Goal: Task Accomplishment & Management: Use online tool/utility

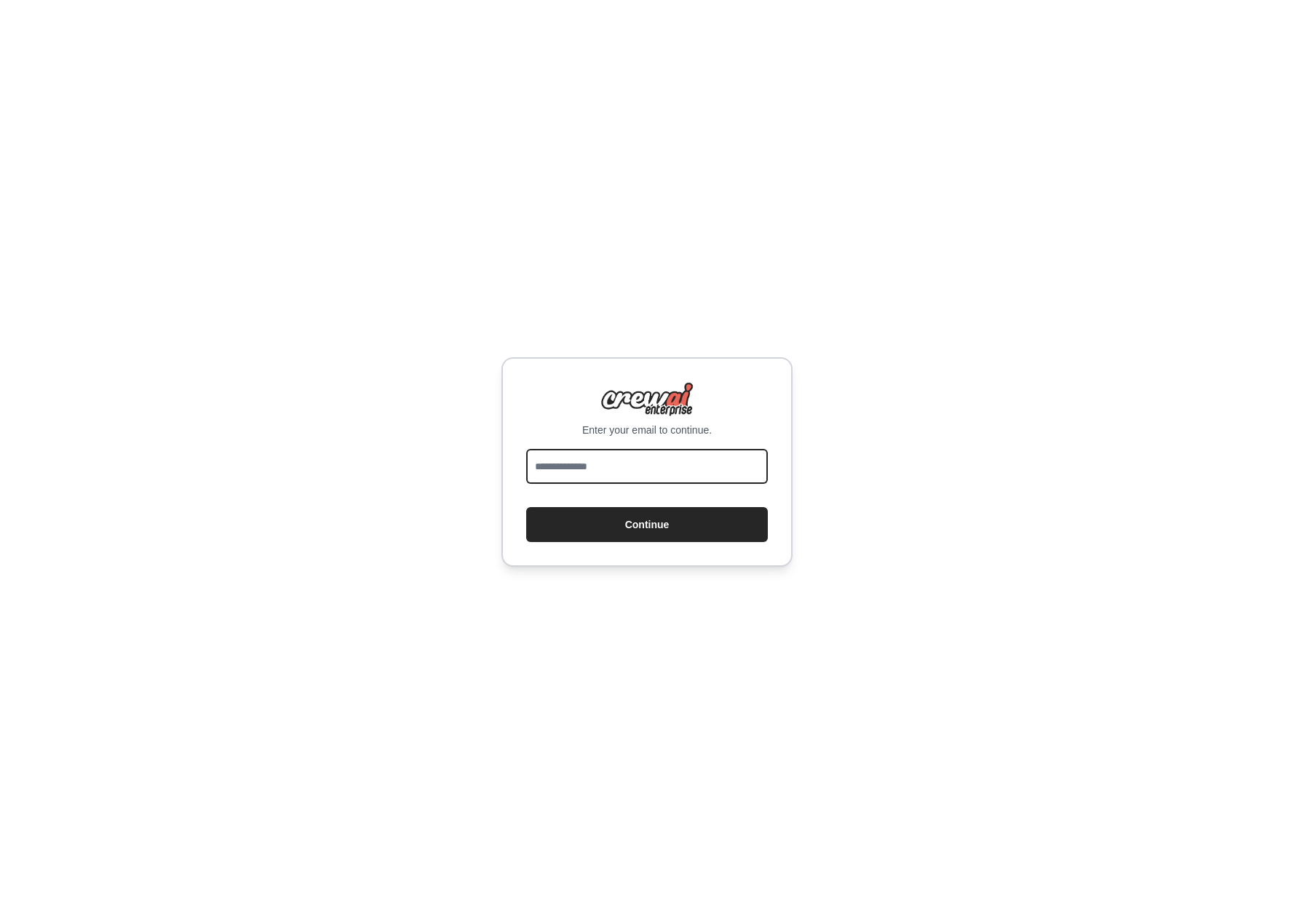
click at [607, 466] on input "email" at bounding box center [647, 467] width 242 height 35
type input "**********"
click at [623, 531] on button "Continue" at bounding box center [647, 525] width 242 height 35
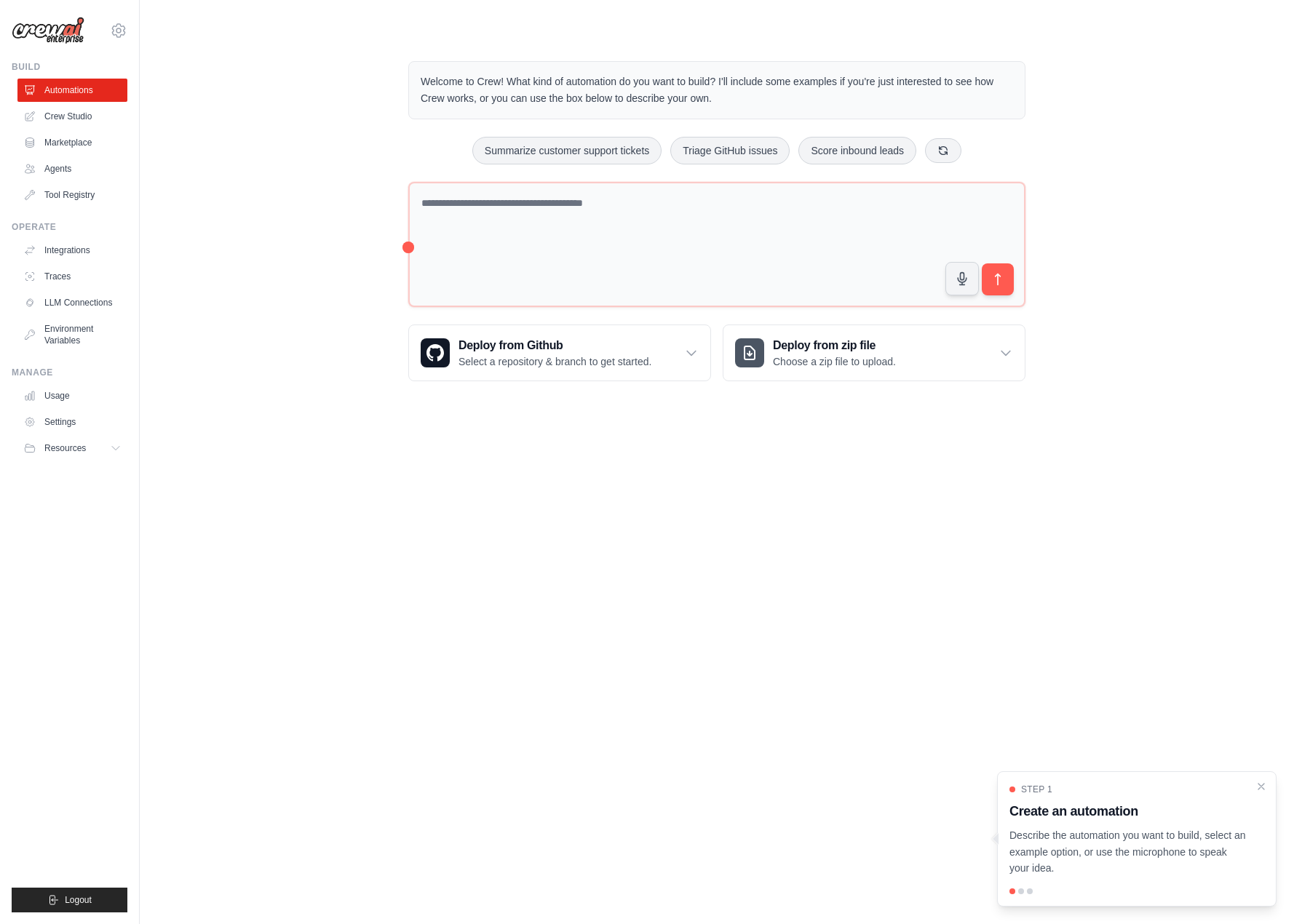
click at [244, 477] on body "[PERSON_NAME][EMAIL_ADDRESS][DOMAIN_NAME] Settings Build Automations Crew Studio" at bounding box center [647, 462] width 1294 height 924
click at [203, 558] on body "oodaye.shukla@havas.com Settings Build Automations Crew Studio" at bounding box center [647, 462] width 1294 height 924
click at [94, 113] on link "Crew Studio" at bounding box center [74, 117] width 110 height 23
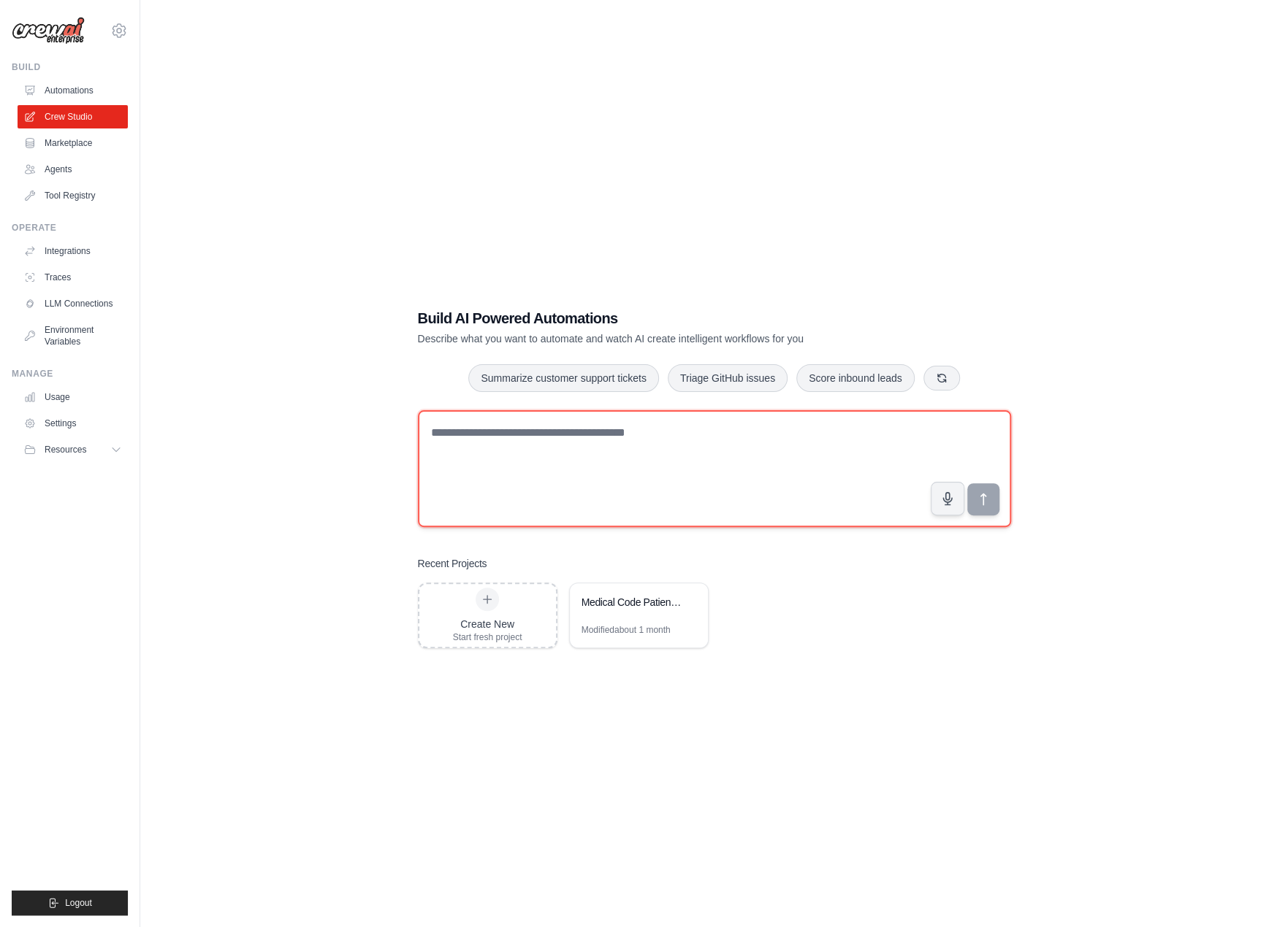
click at [552, 483] on textarea at bounding box center [714, 469] width 593 height 117
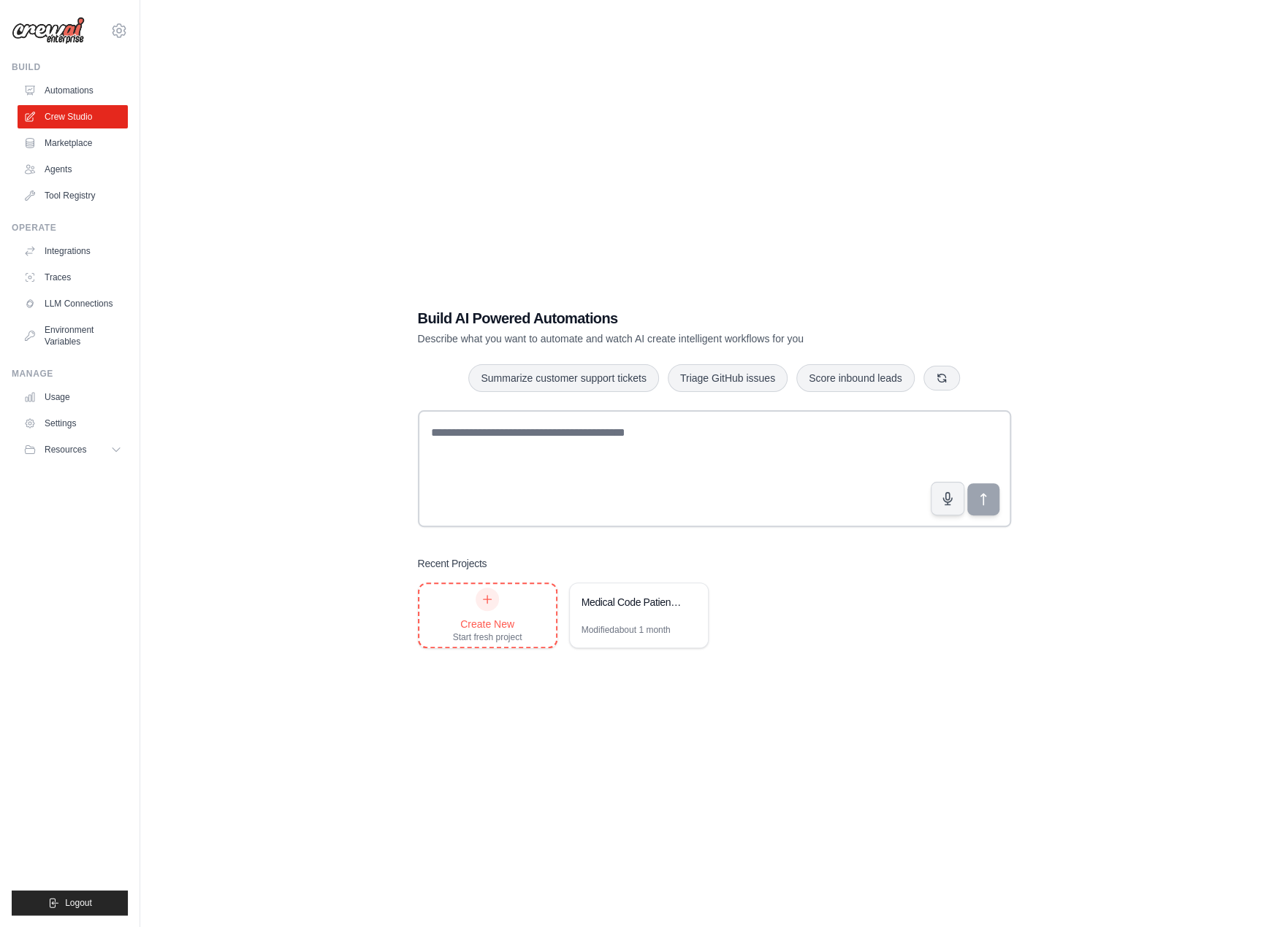
click at [497, 640] on div "Start fresh project" at bounding box center [487, 638] width 69 height 12
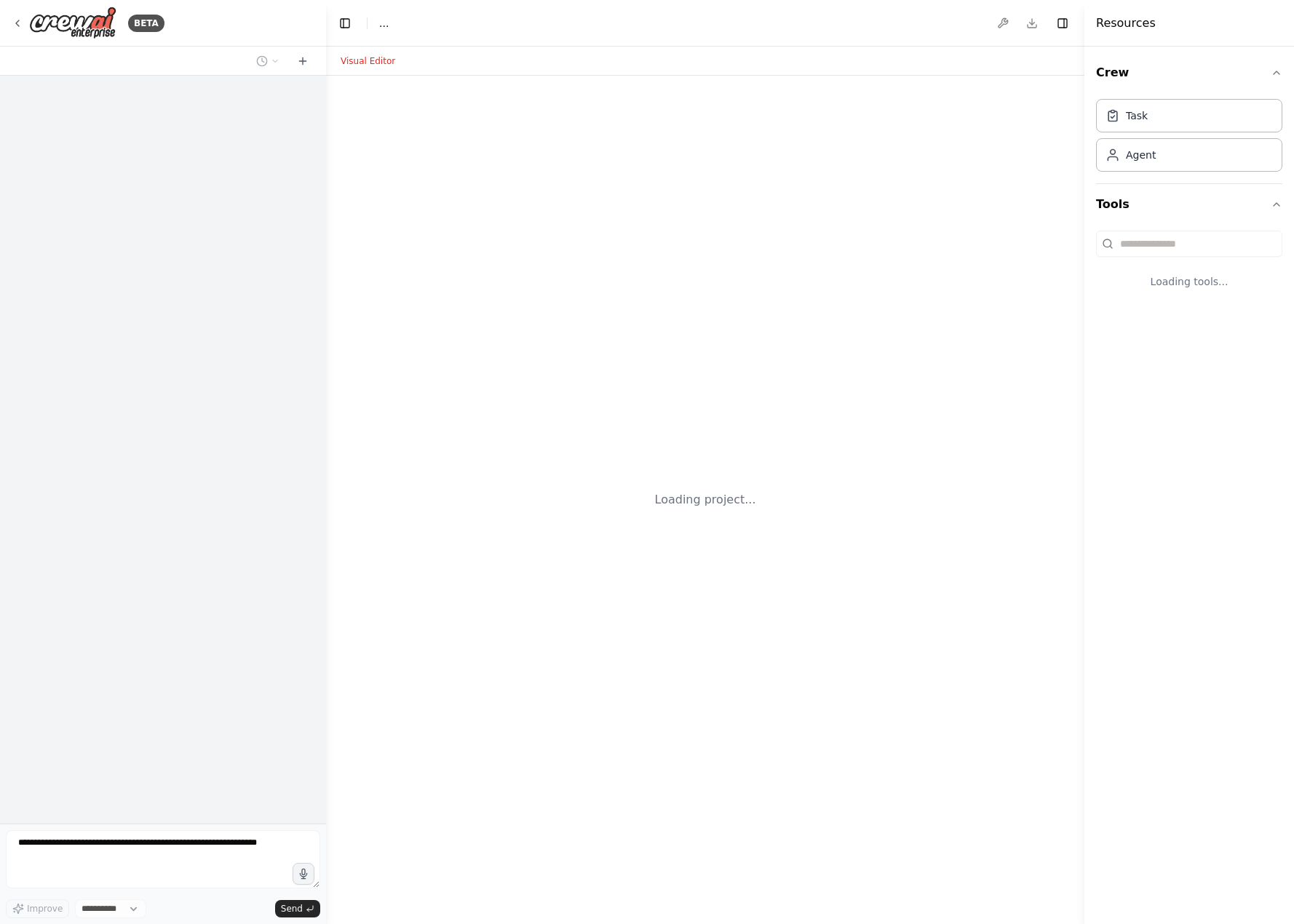
select select "****"
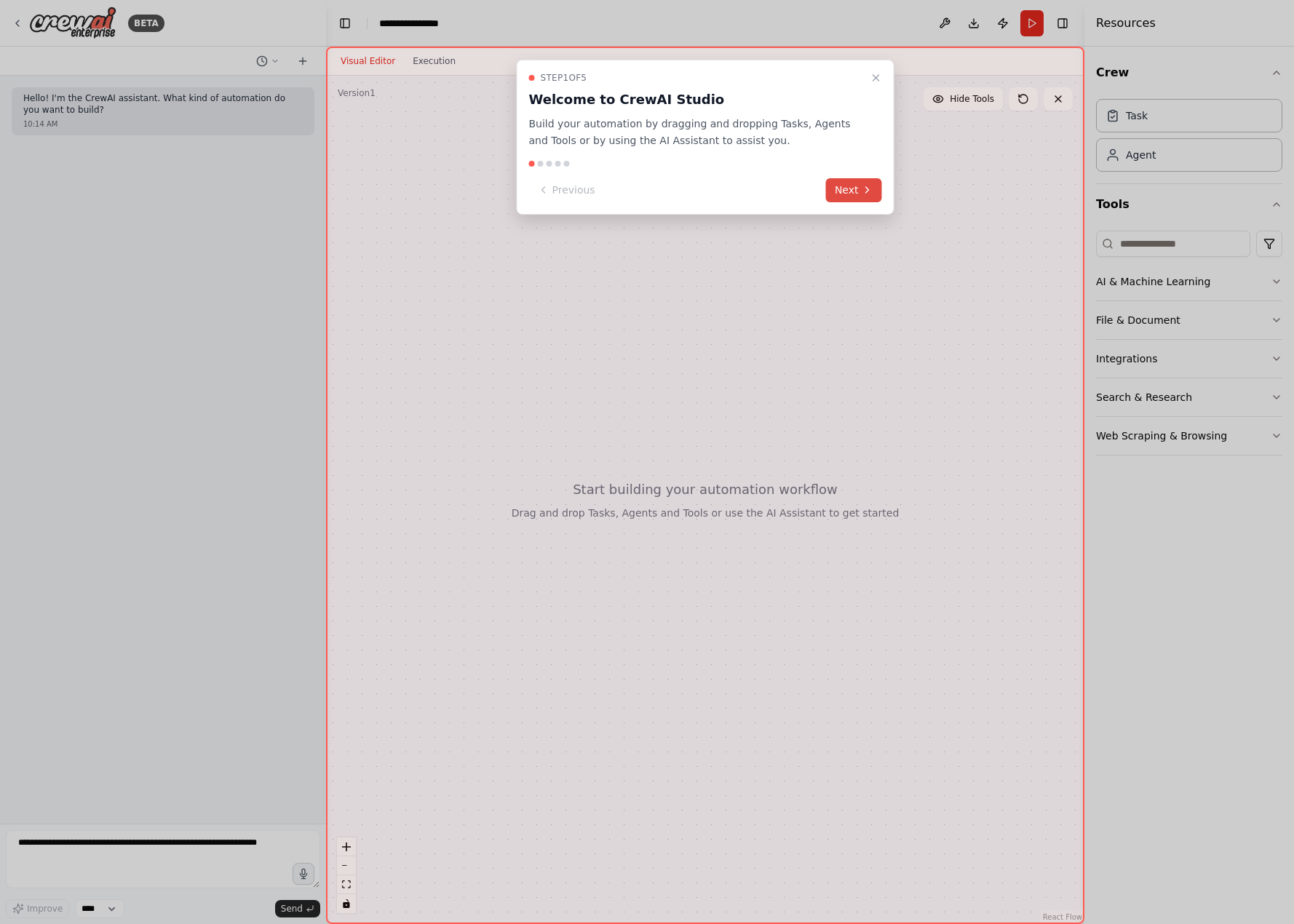
click at [865, 184] on icon at bounding box center [867, 190] width 12 height 12
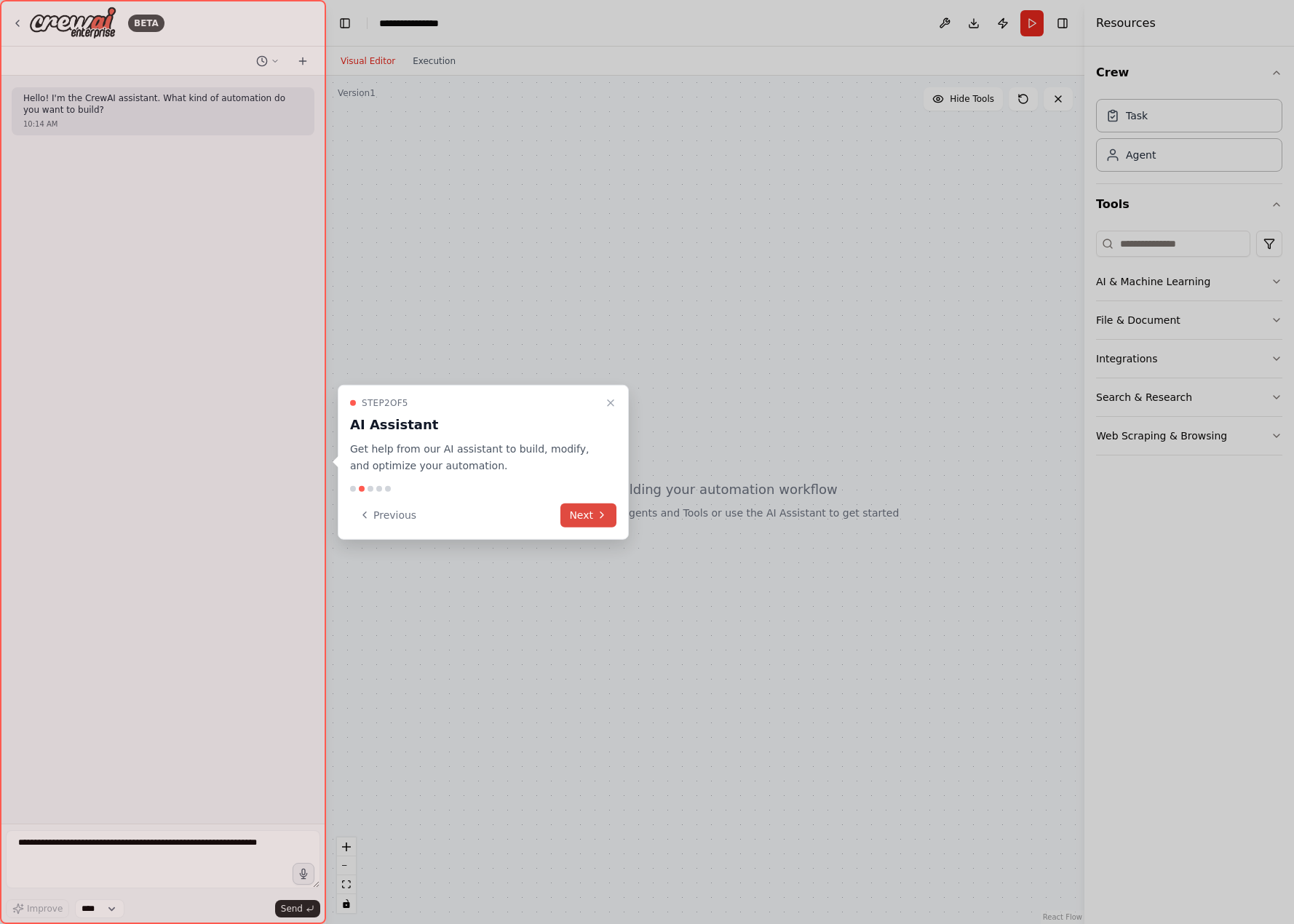
click at [582, 524] on button "Next" at bounding box center [588, 515] width 56 height 24
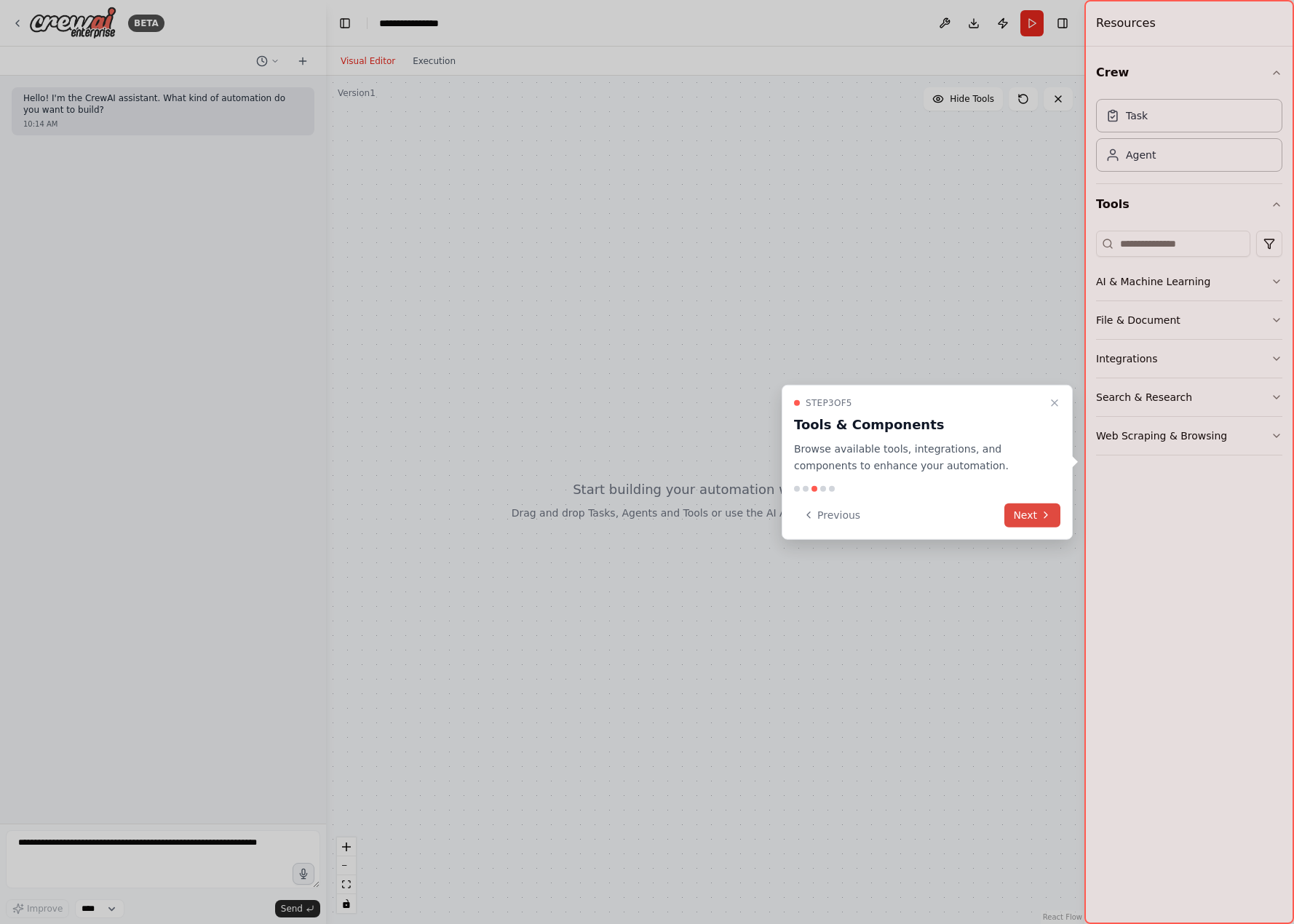
click at [1052, 510] on button "Next" at bounding box center [1031, 515] width 56 height 24
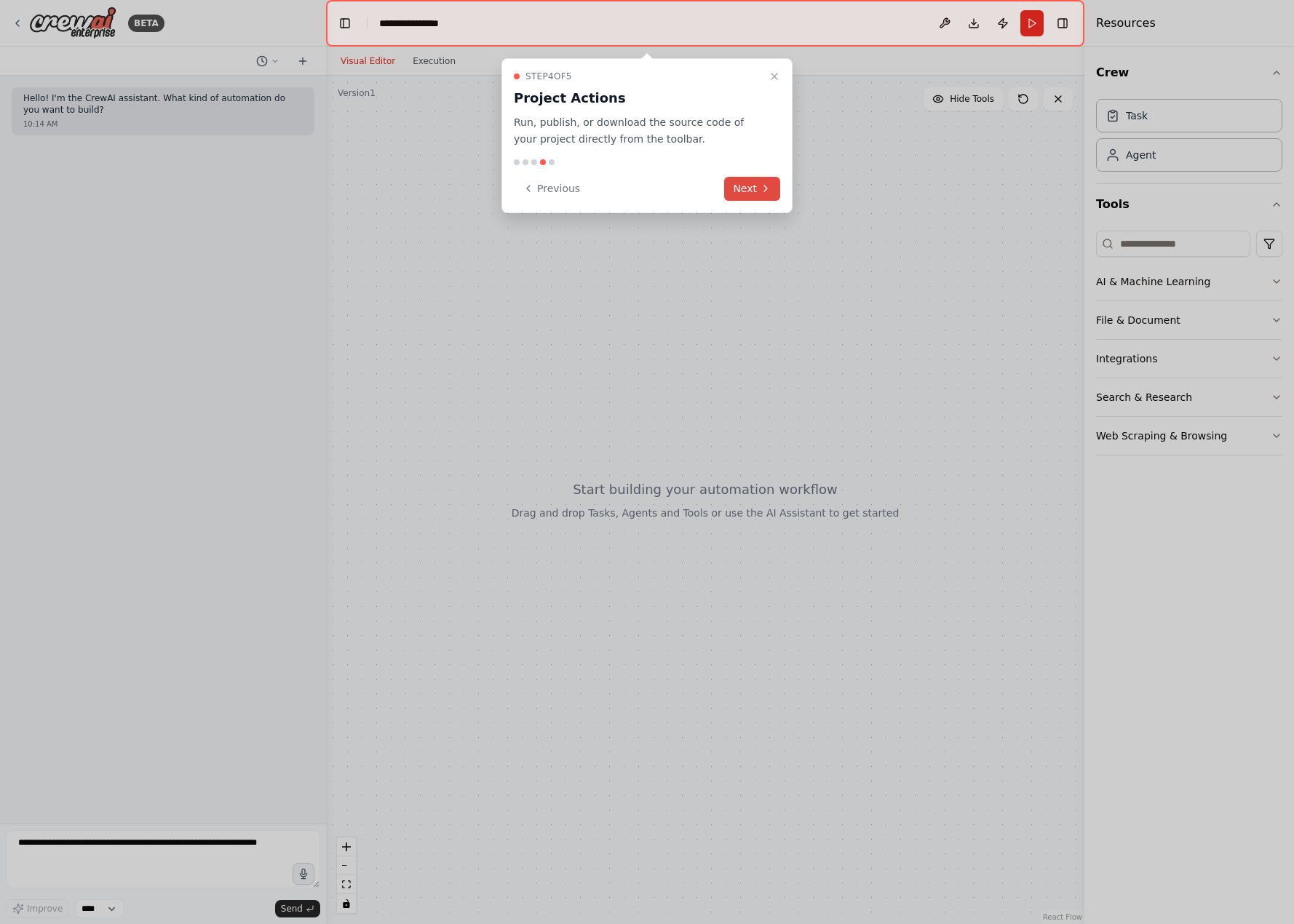
click at [755, 188] on button "Next" at bounding box center [751, 188] width 56 height 24
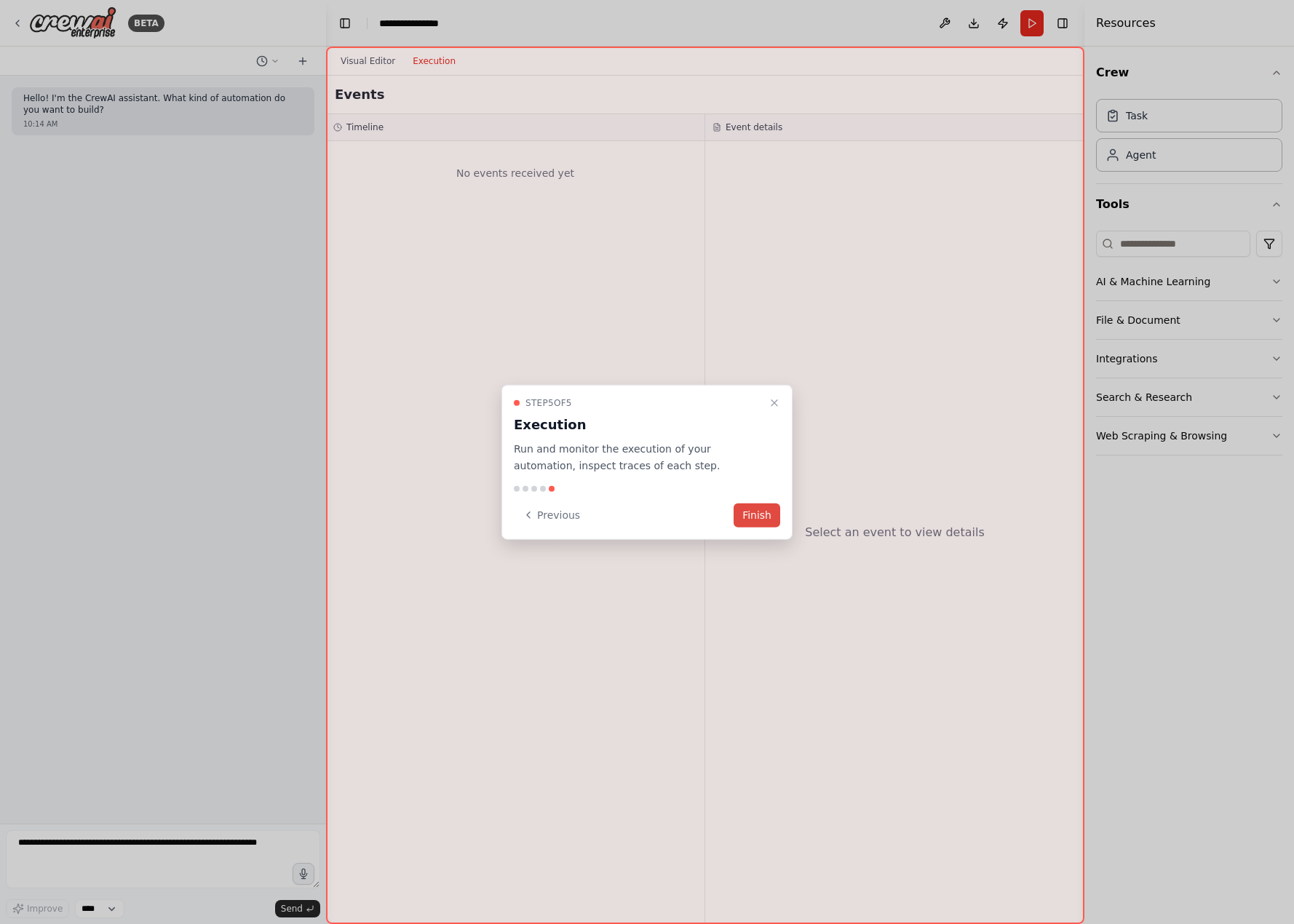
click at [769, 513] on button "Finish" at bounding box center [757, 515] width 47 height 24
